Goal: Task Accomplishment & Management: Complete application form

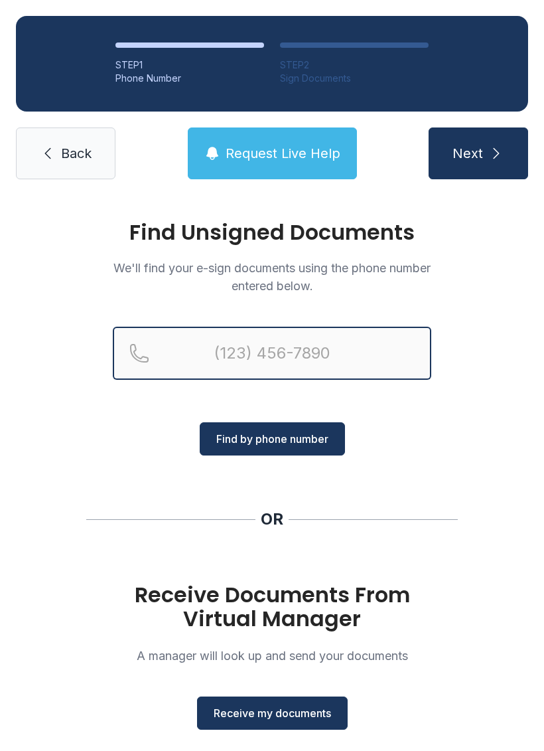
click at [277, 354] on input "Reservation phone number" at bounding box center [272, 353] width 319 height 53
type input "[PHONE_NUMBER]"
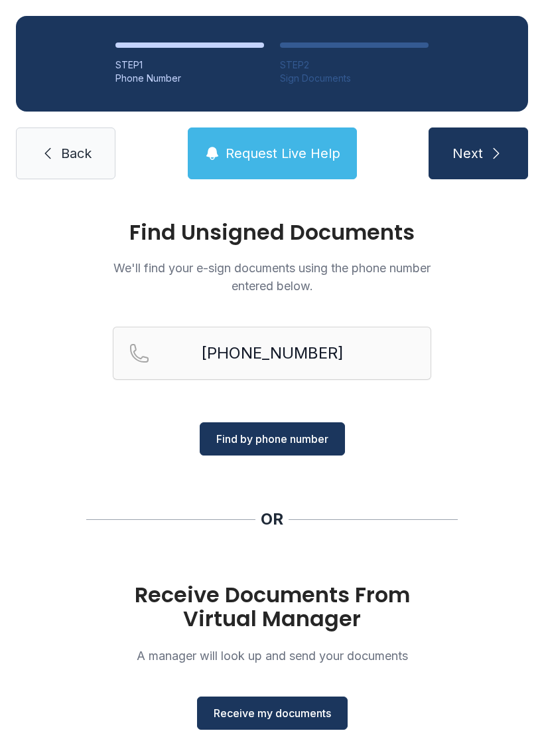
click at [317, 441] on span "Find by phone number" at bounding box center [272, 439] width 112 height 16
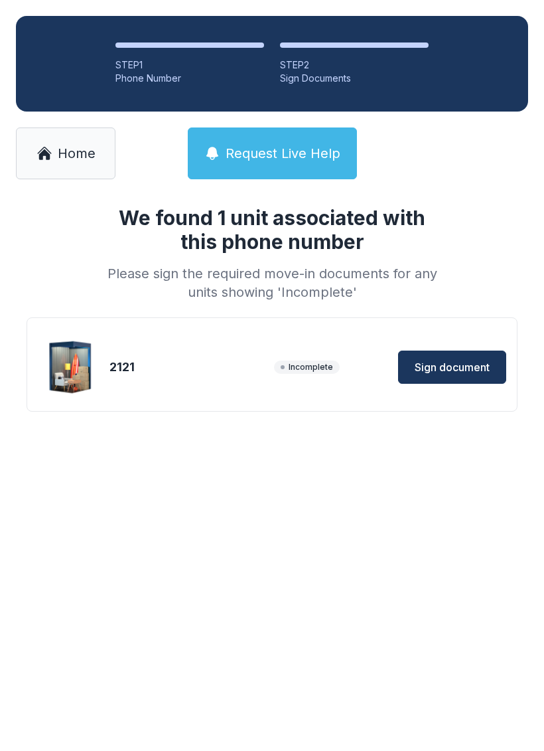
click at [461, 365] on span "Sign document" at bounding box center [452, 367] width 75 height 16
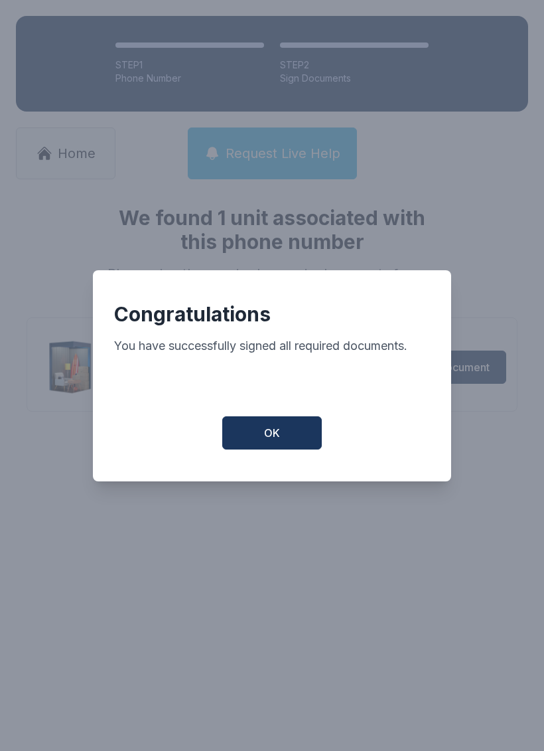
click at [285, 443] on button "OK" at bounding box center [272, 432] width 100 height 33
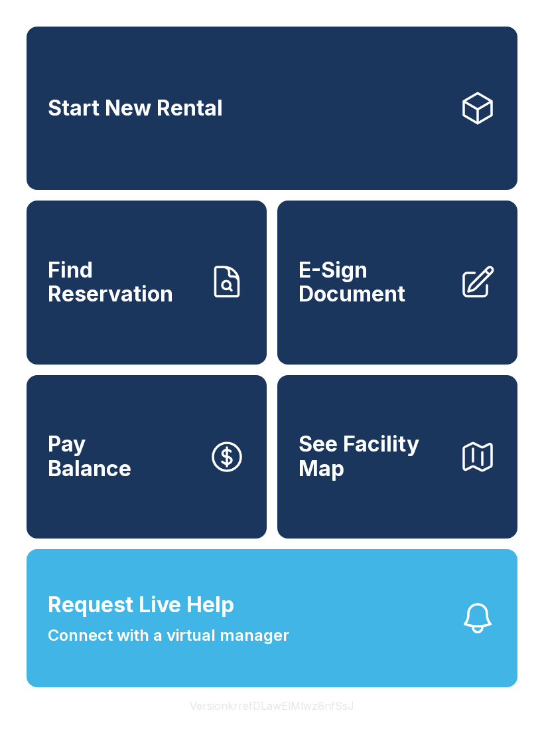
click at [404, 307] on span "E-Sign Document" at bounding box center [374, 282] width 150 height 48
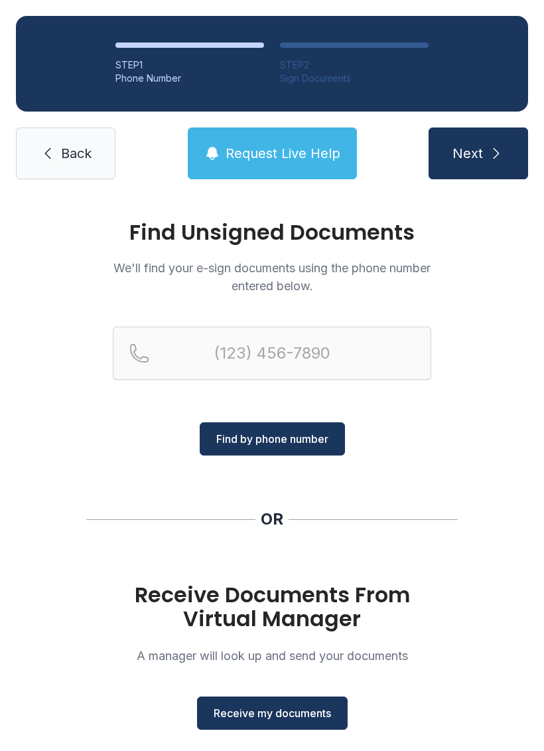
click at [299, 712] on span "Receive my documents" at bounding box center [272, 713] width 117 height 16
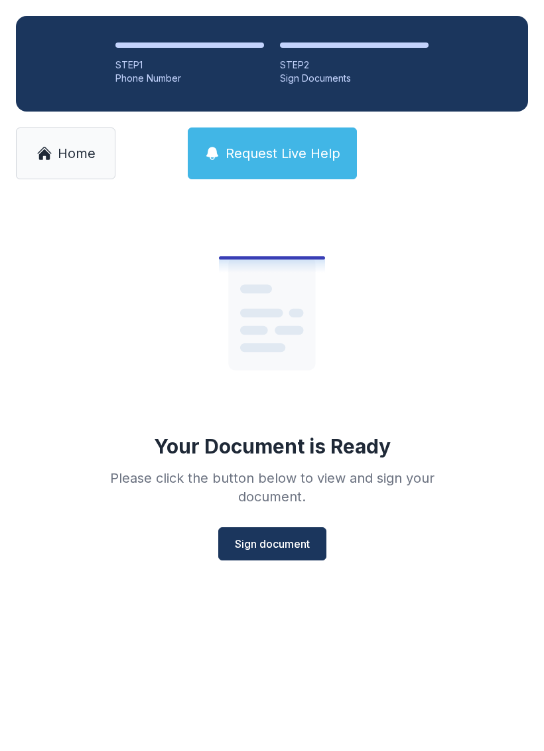
click at [283, 542] on span "Sign document" at bounding box center [272, 544] width 75 height 16
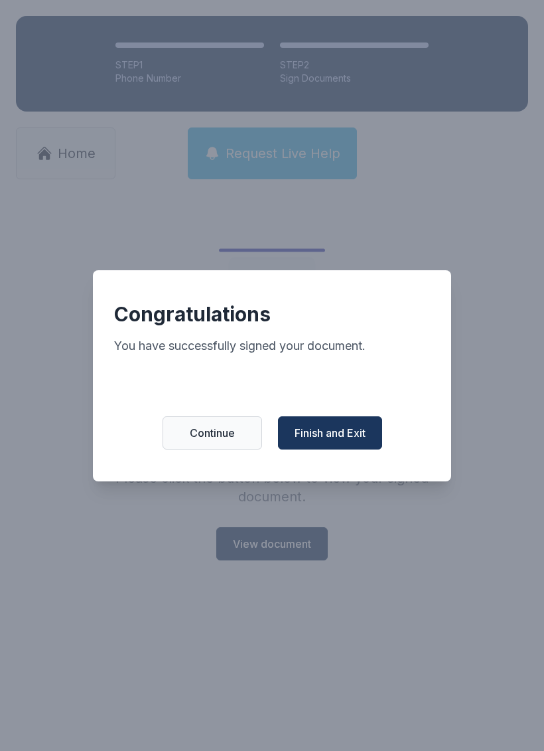
click at [334, 439] on span "Finish and Exit" at bounding box center [330, 433] width 71 height 16
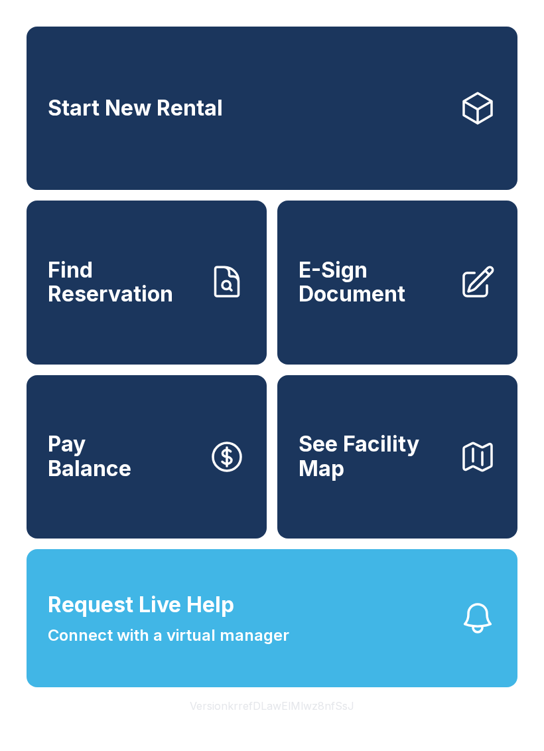
click at [379, 634] on button "Request Live Help Connect with a virtual manager" at bounding box center [272, 618] width 491 height 138
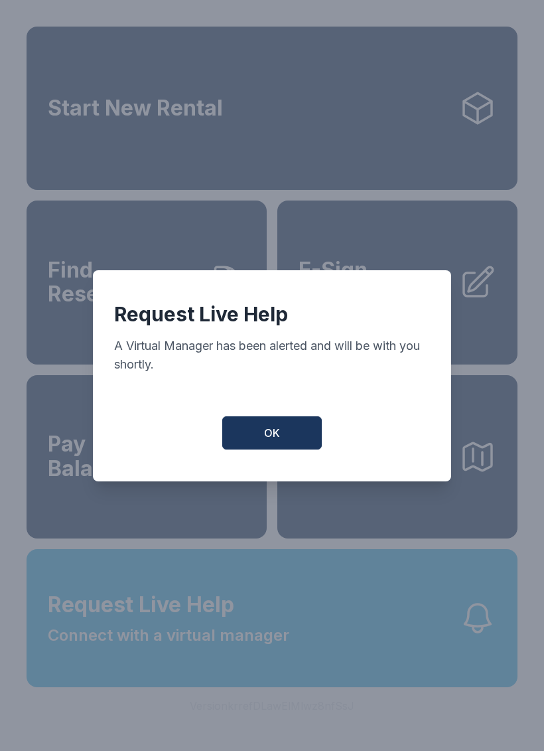
click at [259, 419] on div "Request Live Help A Virtual Manager has been alerted and will be with you short…" at bounding box center [272, 375] width 358 height 211
click at [273, 441] on span "OK" at bounding box center [272, 433] width 16 height 16
